Goal: Task Accomplishment & Management: Use online tool/utility

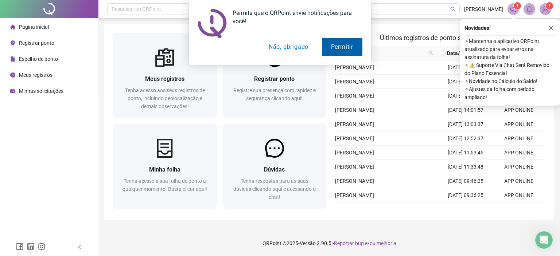
click at [330, 43] on button "Permitir" at bounding box center [342, 47] width 40 height 18
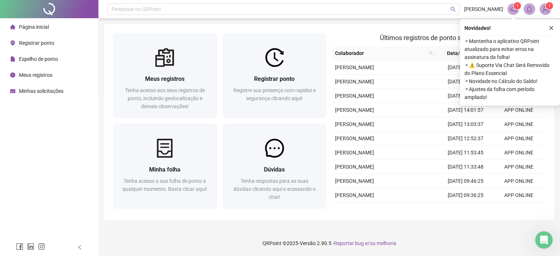
click at [111, 82] on div "Meus registros Tenha acesso aos seus registros de ponto, incluindo geolocalizaç…" at bounding box center [165, 77] width 110 height 88
click at [20, 48] on div "Registrar ponto" at bounding box center [32, 43] width 44 height 15
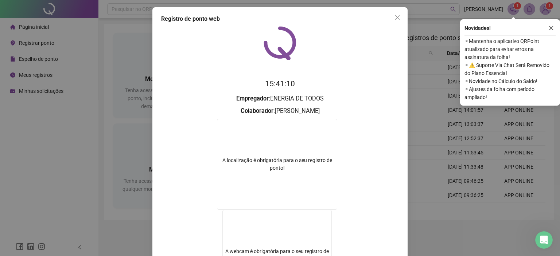
click at [266, 154] on div "A localização é obrigatória para o seu registro de ponto!" at bounding box center [277, 164] width 120 height 91
click at [358, 142] on form "A localização é obrigatória para o seu registro de ponto!" at bounding box center [280, 211] width 238 height 184
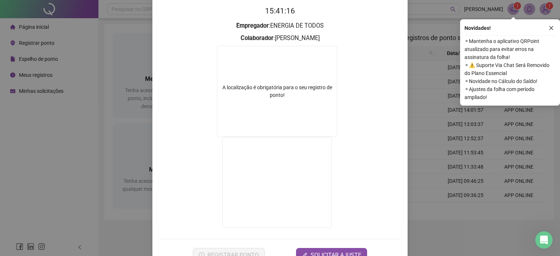
scroll to position [95, 0]
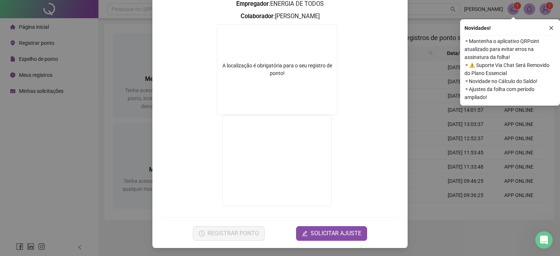
click at [252, 67] on div "A localização é obrigatória para o seu registro de ponto!" at bounding box center [276, 69] width 119 height 15
click at [253, 63] on div "A localização é obrigatória para o seu registro de ponto!" at bounding box center [276, 69] width 119 height 15
click at [436, 118] on div "Registro de ponto web 15:41:23 Empregador : ENERGIA DE TODOS Colaborador : [PER…" at bounding box center [280, 128] width 560 height 256
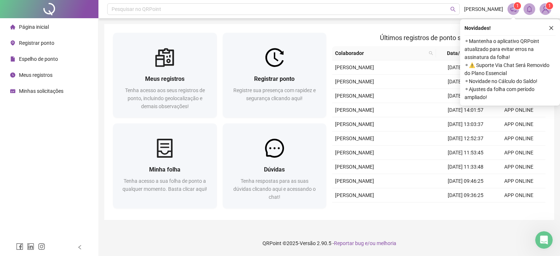
click at [27, 31] on div "Página inicial" at bounding box center [29, 27] width 39 height 15
click at [24, 42] on span "Registrar ponto" at bounding box center [36, 43] width 35 height 6
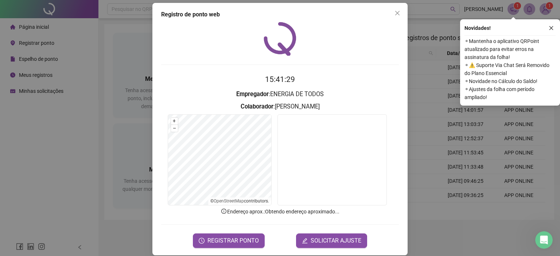
scroll to position [12, 0]
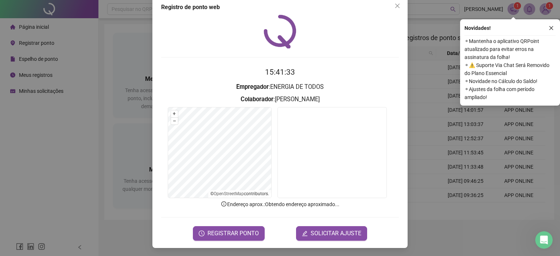
click at [227, 225] on form "15:41:33 Empregador : ENERGIA DE TODOS Colaborador : [PERSON_NAME] + – ⇧ › © Op…" at bounding box center [280, 153] width 238 height 174
click at [229, 232] on span "REGISTRAR PONTO" at bounding box center [232, 233] width 51 height 9
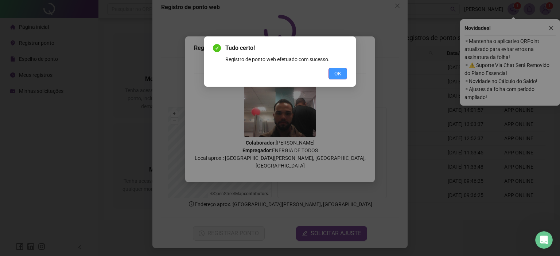
click at [337, 75] on span "OK" at bounding box center [337, 74] width 7 height 8
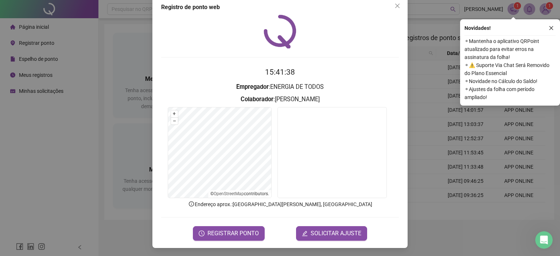
click at [96, 91] on div "Registro de ponto web 15:41:38 Empregador : ENERGIA DE TODOS Colaborador : [PER…" at bounding box center [280, 128] width 560 height 256
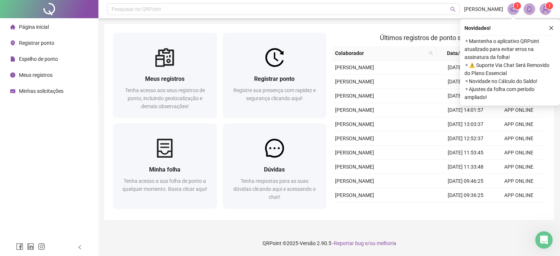
click at [16, 43] on div "Registrar ponto" at bounding box center [32, 43] width 44 height 15
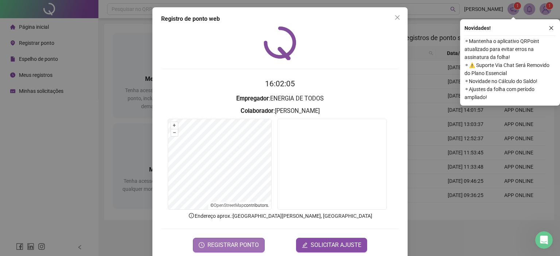
click at [218, 246] on span "REGISTRAR PONTO" at bounding box center [232, 245] width 51 height 9
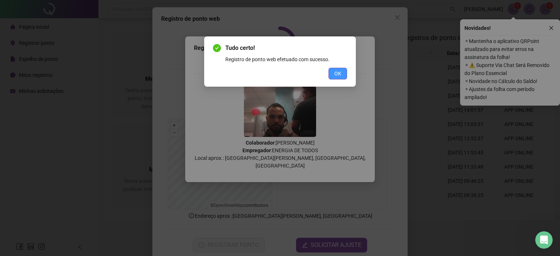
click at [337, 74] on span "OK" at bounding box center [337, 74] width 7 height 8
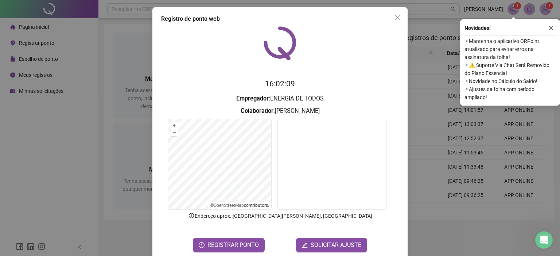
click at [120, 78] on div "Registro de ponto web 16:02:09 Empregador : ENERGIA DE TODOS Colaborador : [PER…" at bounding box center [280, 128] width 560 height 256
